Goal: Navigation & Orientation: Understand site structure

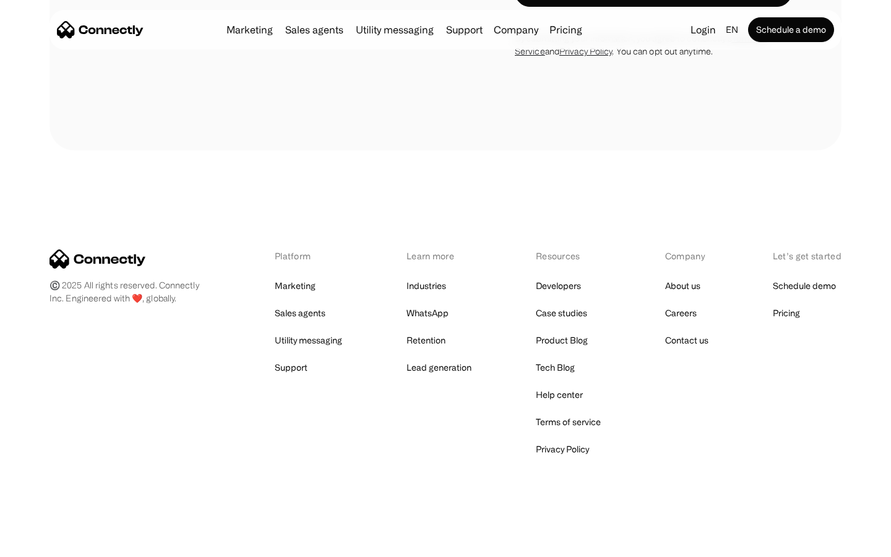
scroll to position [4404, 0]
